Goal: Transaction & Acquisition: Download file/media

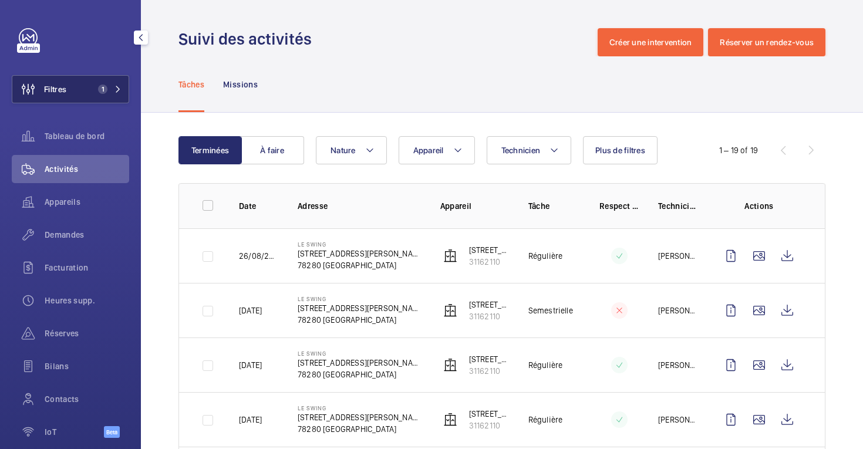
click at [86, 92] on button "Filtres 1" at bounding box center [70, 89] width 117 height 28
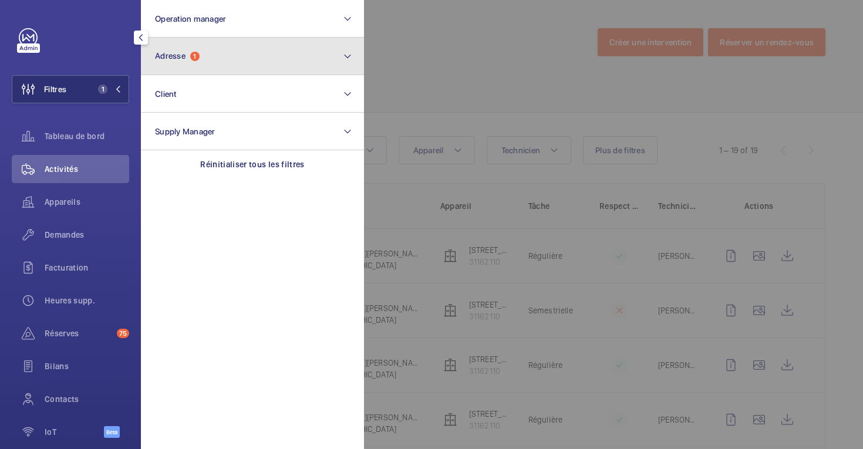
click at [245, 69] on button "Adresse 1" at bounding box center [252, 57] width 223 height 38
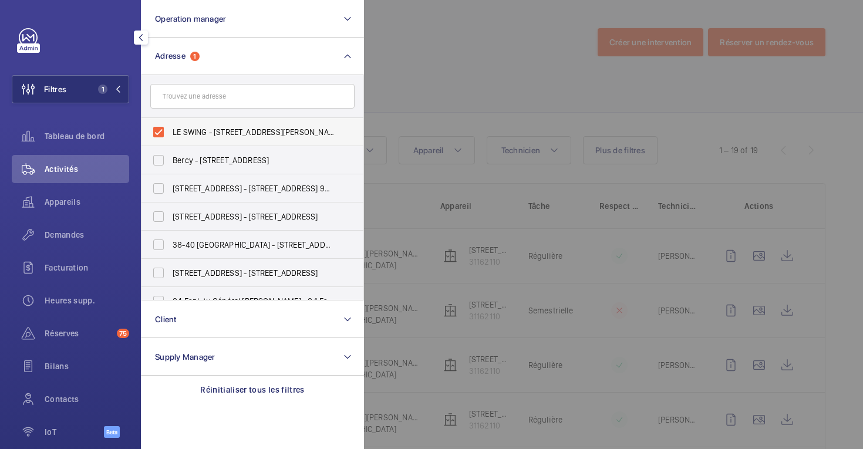
click at [158, 133] on label "LE SWING - [STREET_ADDRESS][PERSON_NAME]" at bounding box center [244, 132] width 204 height 28
click at [158, 133] on input "LE SWING - [STREET_ADDRESS][PERSON_NAME]" at bounding box center [158, 131] width 23 height 23
checkbox input "false"
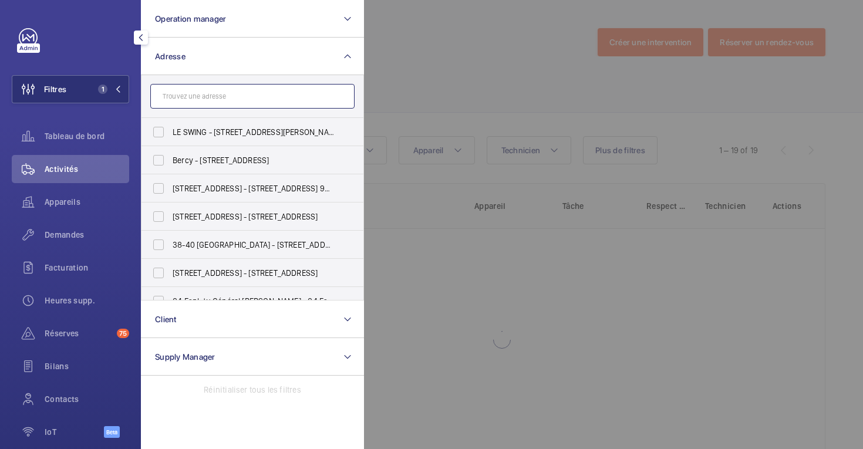
click at [173, 102] on input "text" at bounding box center [252, 96] width 204 height 25
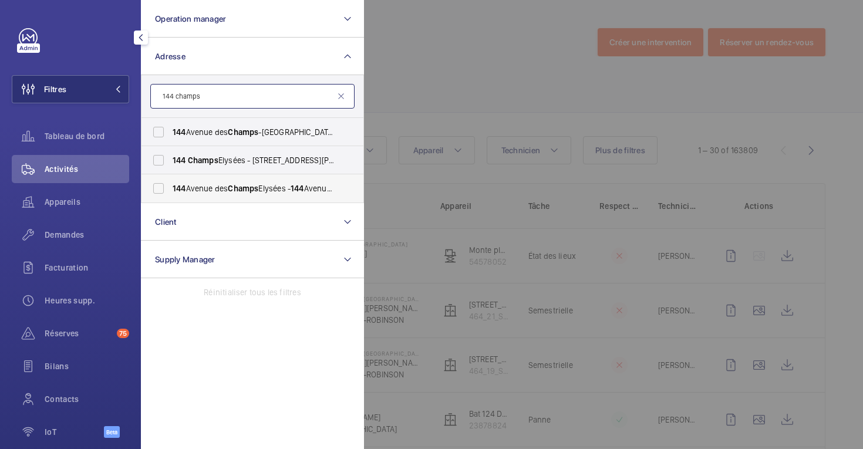
type input "144 champs"
click at [167, 190] on label "[STREET_ADDRESS] - [STREET_ADDRESS]" at bounding box center [244, 188] width 204 height 28
click at [167, 190] on input "[STREET_ADDRESS] - [STREET_ADDRESS]" at bounding box center [158, 188] width 23 height 23
checkbox input "true"
click at [164, 160] on label "[STREET_ADDRESS] - [STREET_ADDRESS][PERSON_NAME]" at bounding box center [244, 160] width 204 height 28
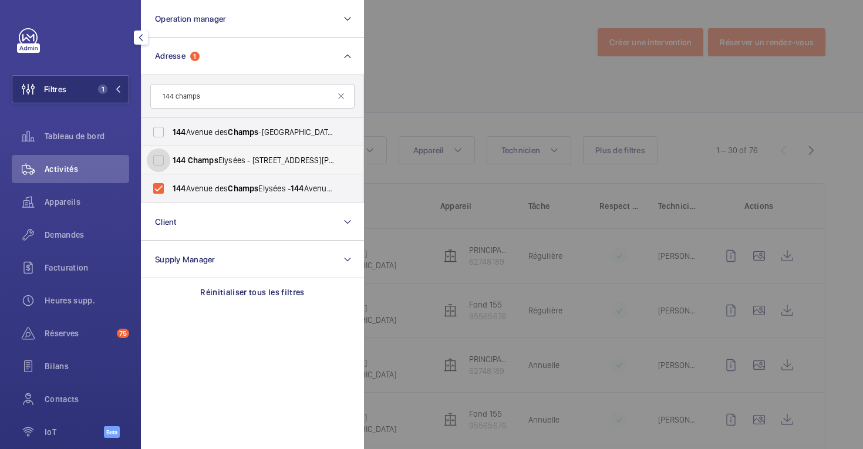
click at [164, 160] on input "[STREET_ADDRESS] - [STREET_ADDRESS][PERSON_NAME]" at bounding box center [158, 160] width 23 height 23
checkbox input "true"
click at [155, 124] on label "[STREET_ADDRESS][GEOGRAPHIC_DATA] - [STREET_ADDRESS]" at bounding box center [244, 132] width 204 height 28
click at [155, 124] on input "[STREET_ADDRESS][GEOGRAPHIC_DATA] - [STREET_ADDRESS]" at bounding box center [158, 131] width 23 height 23
checkbox input "true"
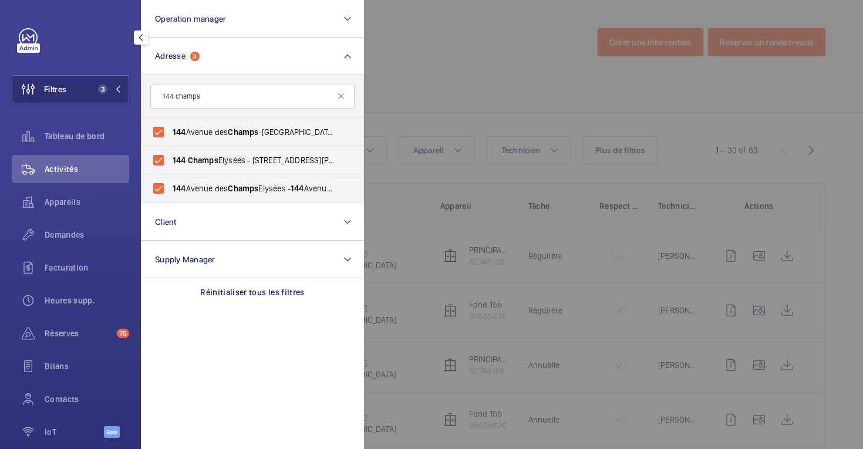
click at [439, 49] on div at bounding box center [795, 224] width 863 height 449
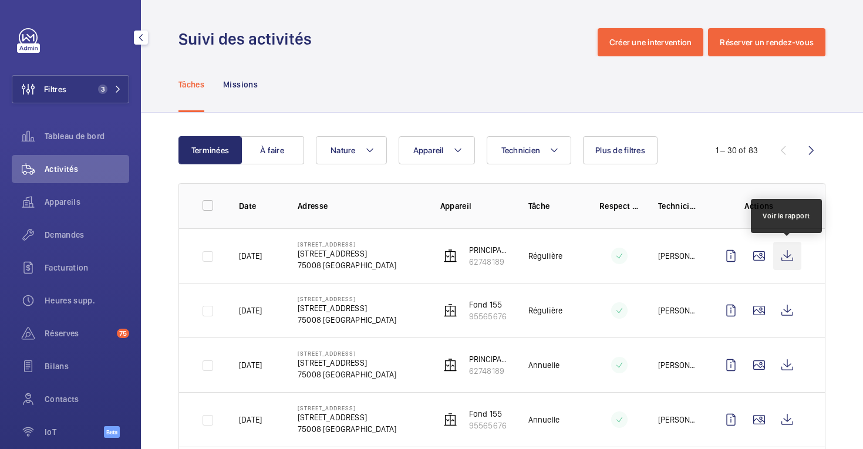
click at [789, 257] on wm-front-icon-button at bounding box center [787, 256] width 28 height 28
click at [794, 252] on wm-front-icon-button at bounding box center [787, 256] width 28 height 28
